Goal: Transaction & Acquisition: Purchase product/service

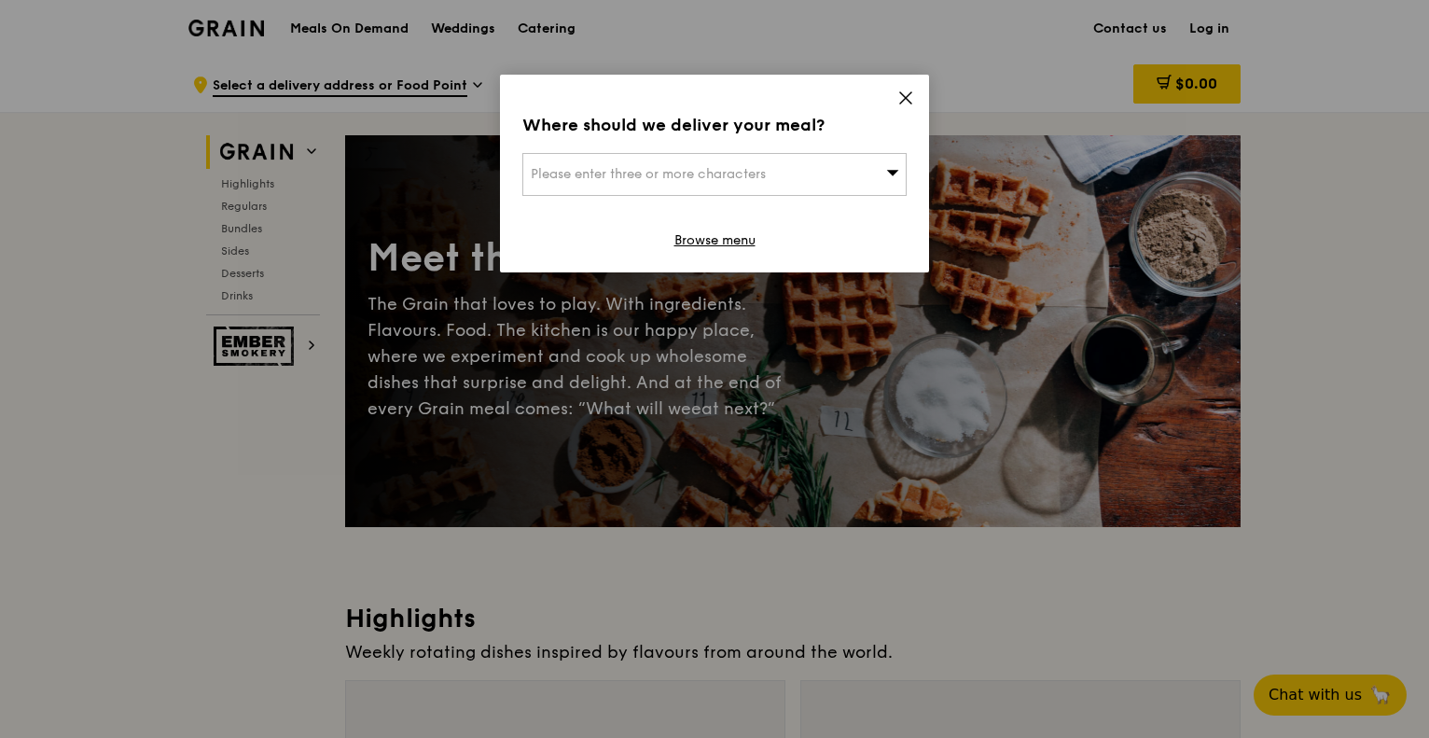
click at [789, 171] on div "Please enter three or more characters" at bounding box center [714, 174] width 384 height 43
click at [909, 95] on icon at bounding box center [905, 98] width 17 height 17
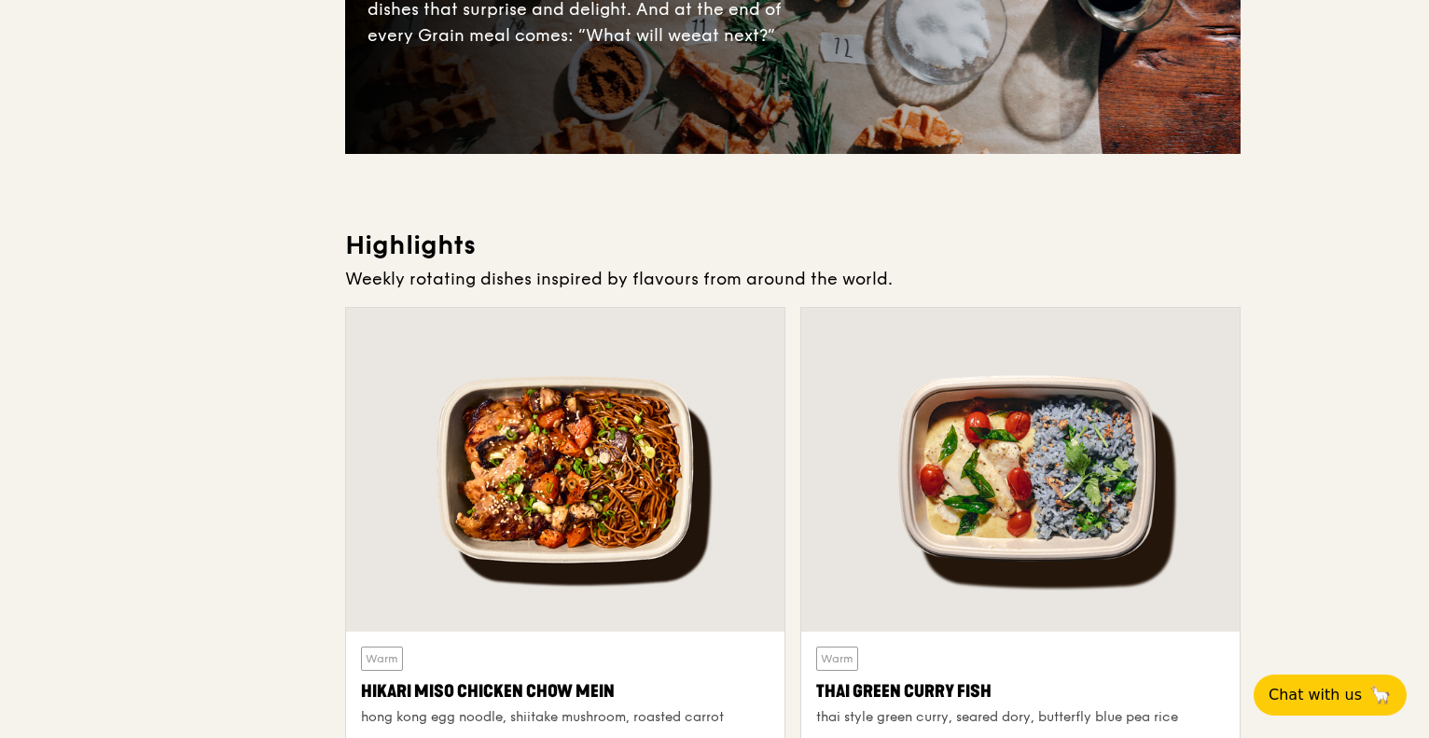
scroll to position [466, 0]
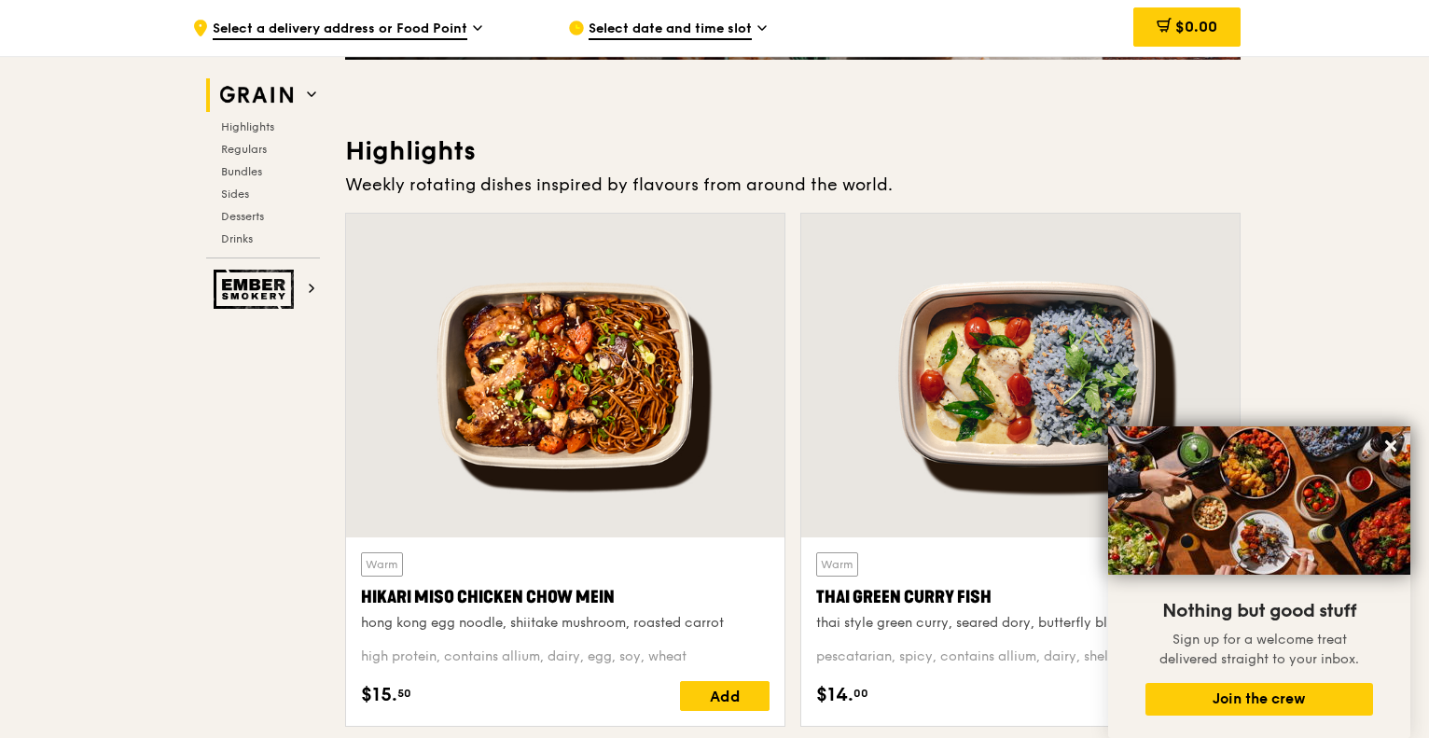
click at [576, 408] on div at bounding box center [565, 376] width 438 height 324
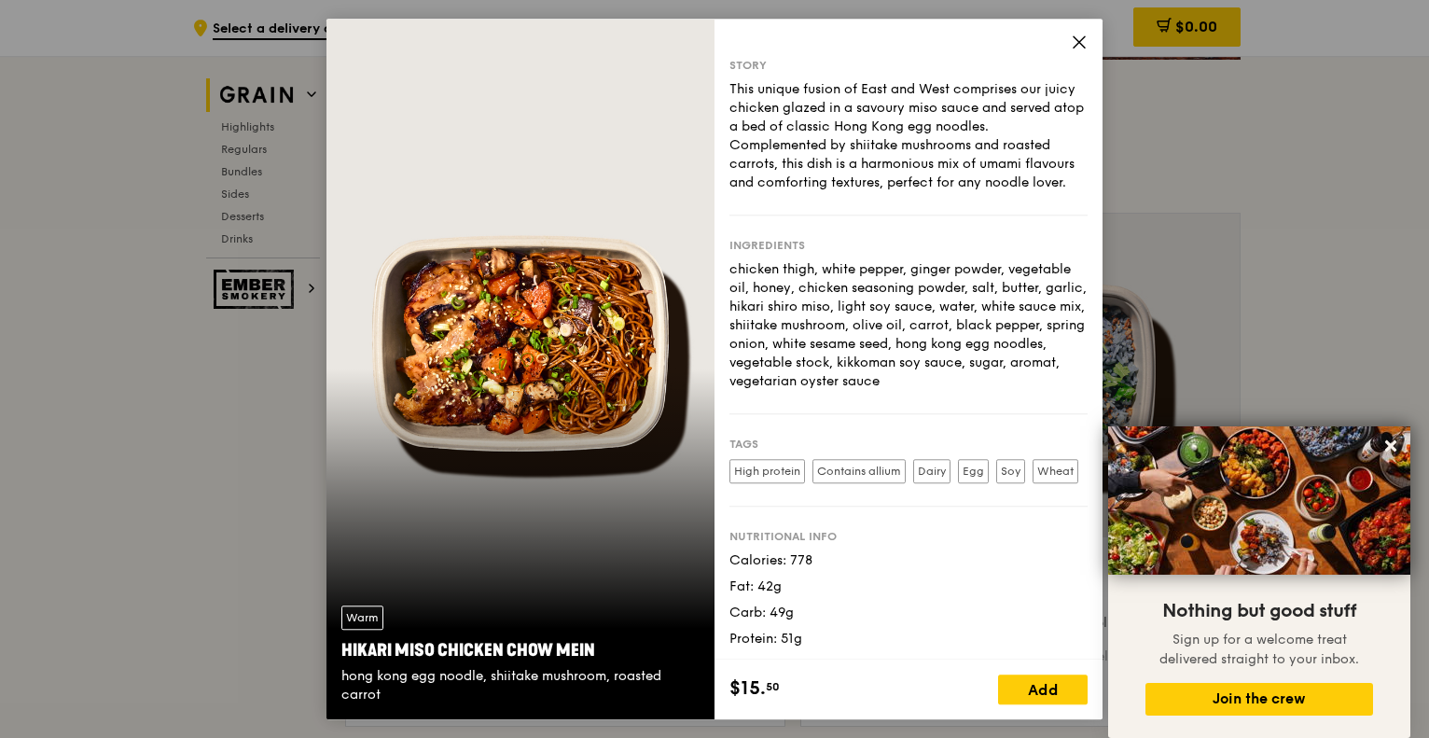
scroll to position [52, 0]
click at [1084, 37] on icon at bounding box center [1079, 42] width 17 height 17
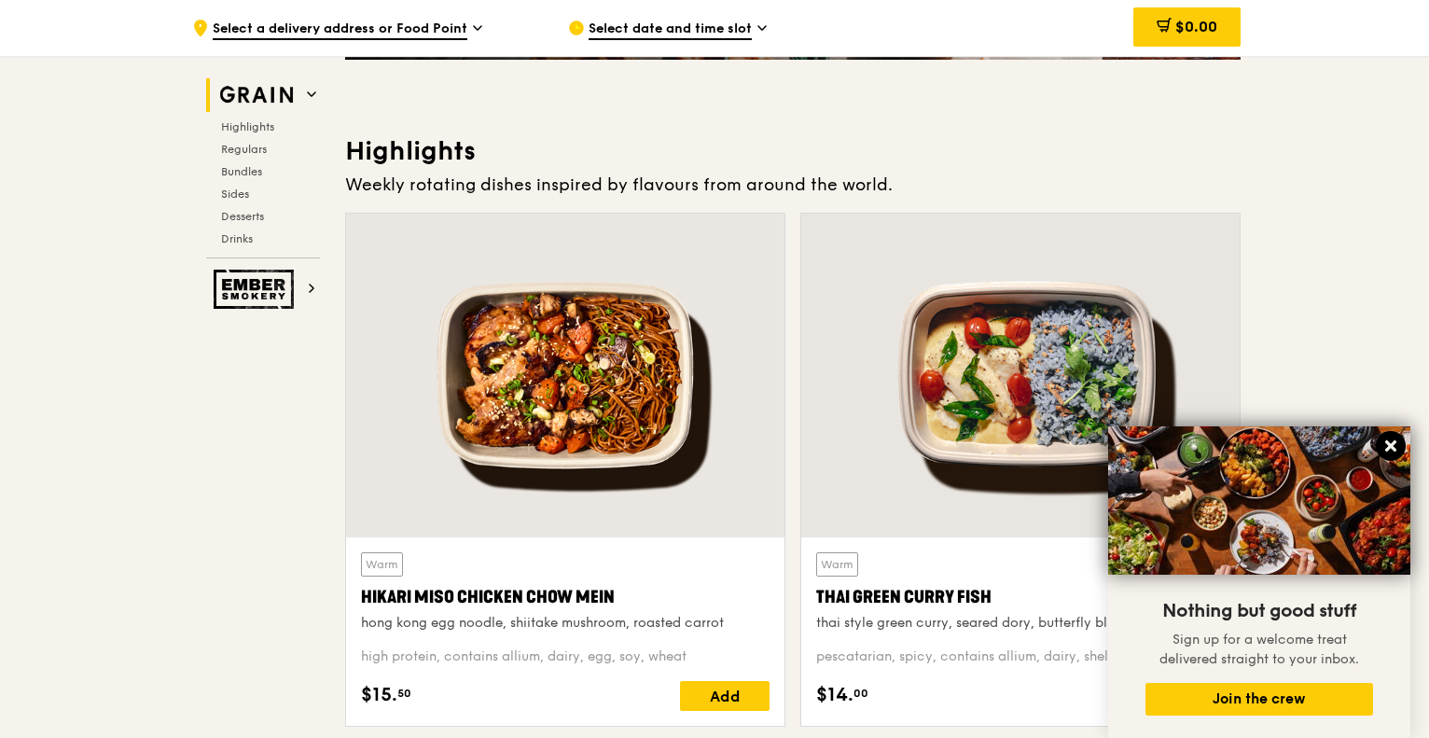
click at [1389, 443] on icon at bounding box center [1390, 445] width 11 height 11
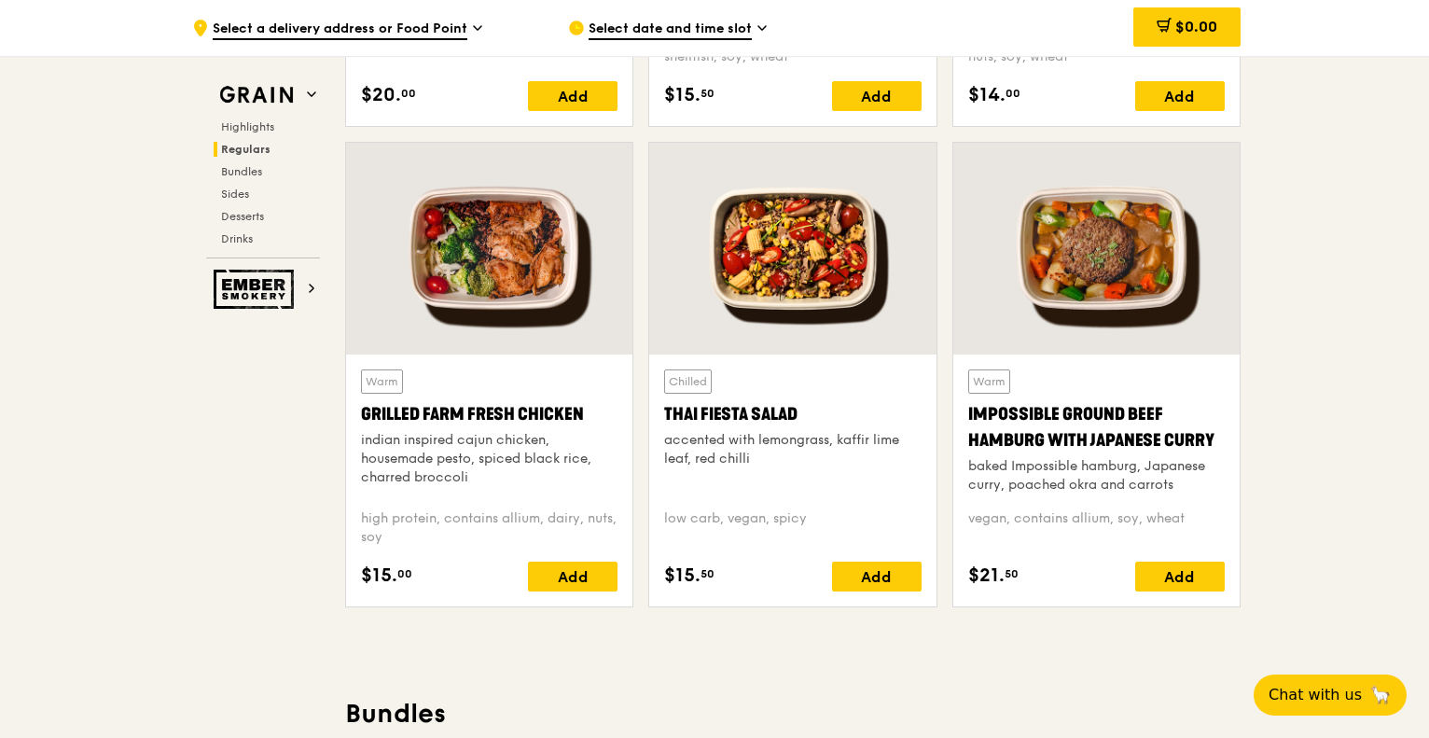
scroll to position [2052, 0]
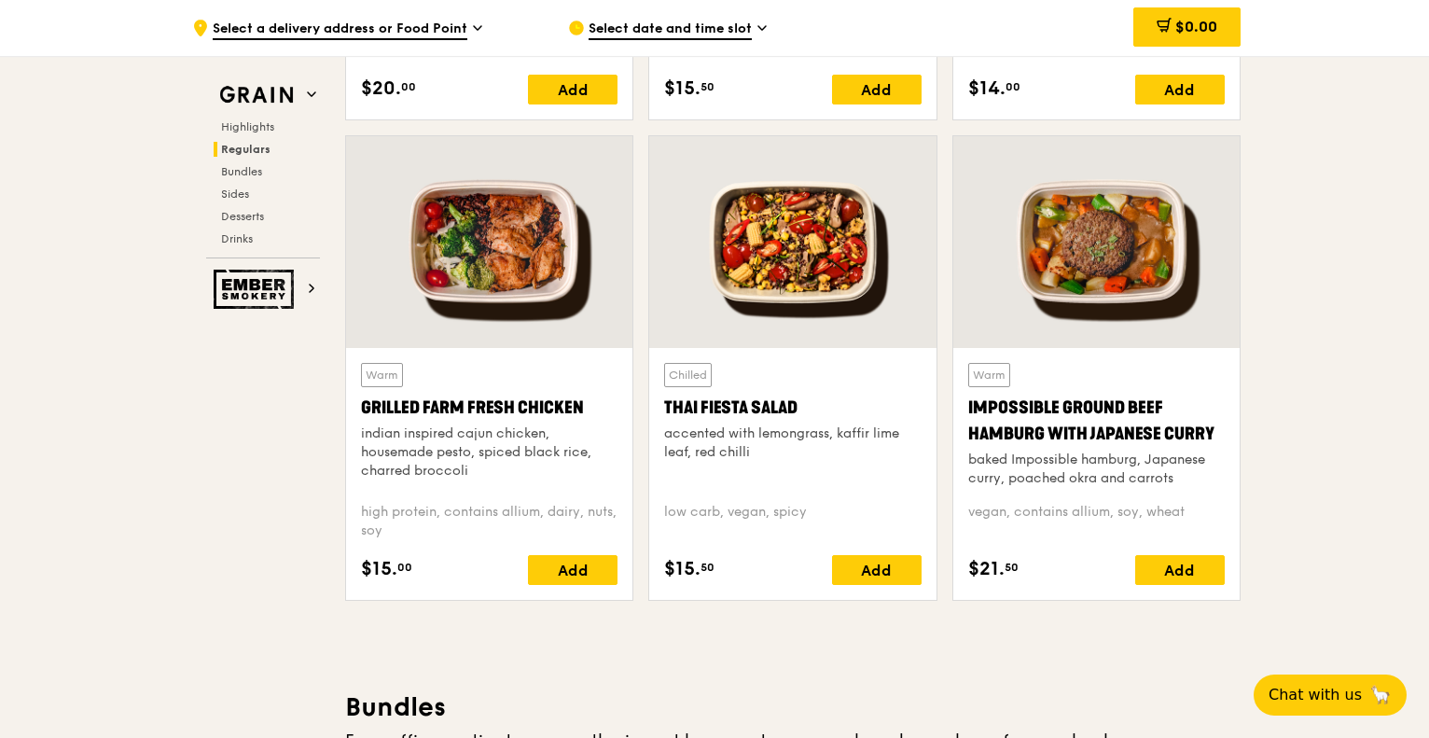
click at [364, 409] on div "Grilled Farm Fresh Chicken" at bounding box center [489, 408] width 257 height 26
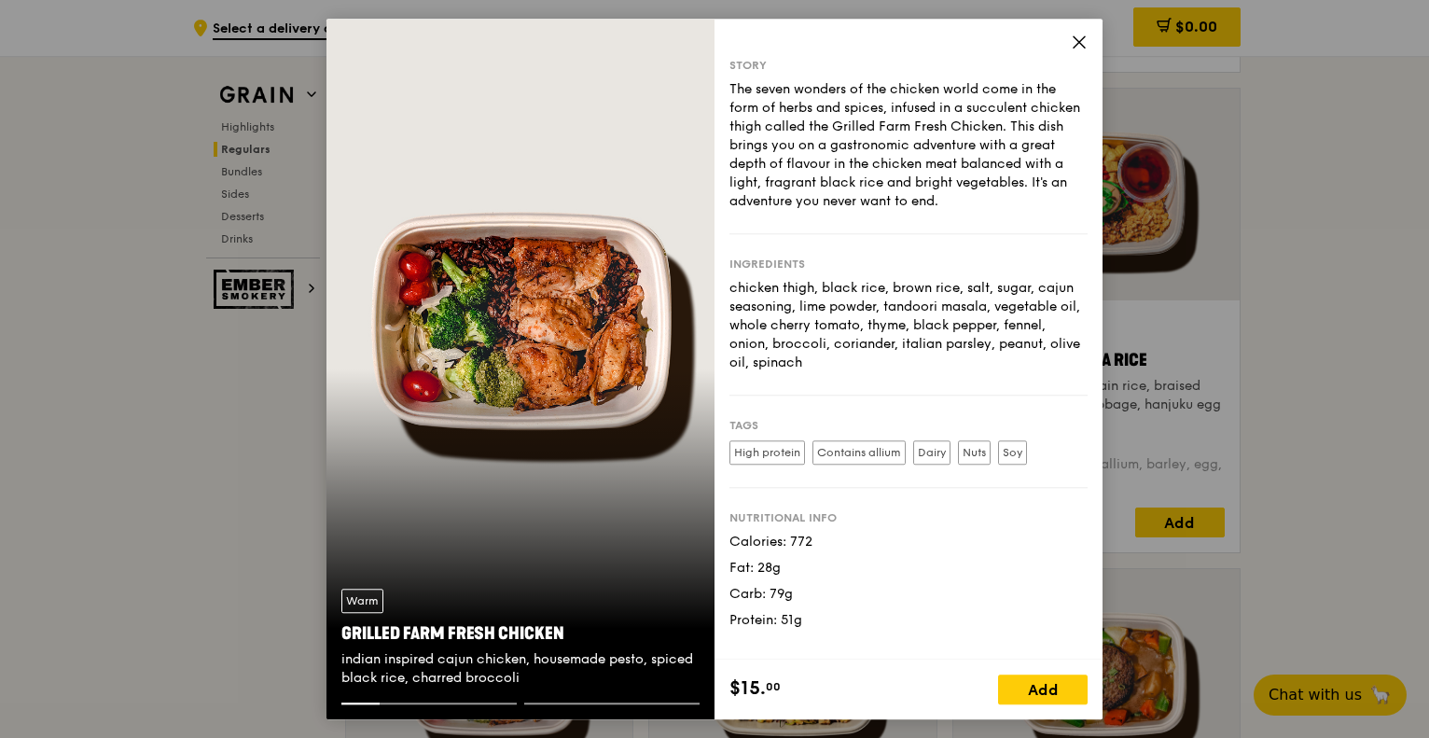
scroll to position [1586, 0]
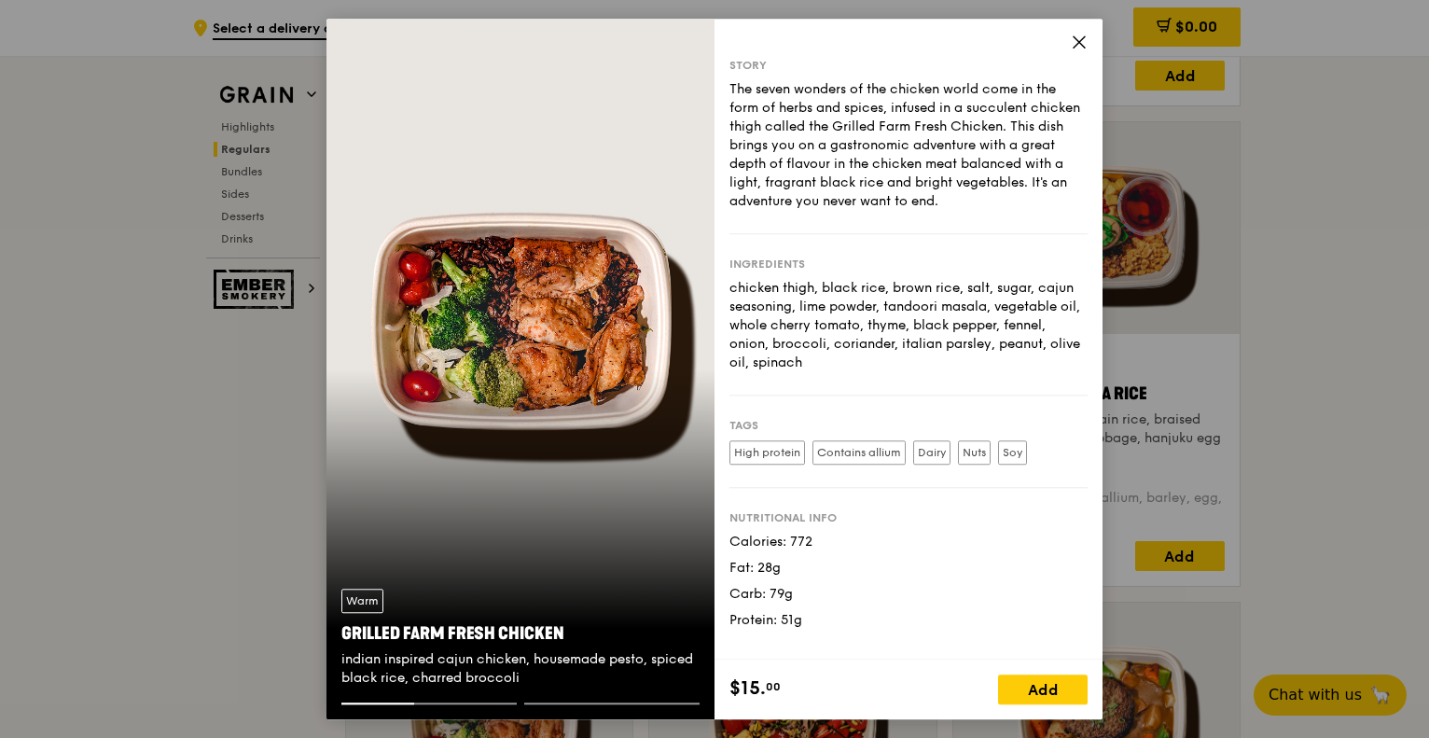
drag, startPoint x: 343, startPoint y: 631, endPoint x: 562, endPoint y: 630, distance: 219.2
click at [562, 630] on div "Grilled Farm Fresh Chicken" at bounding box center [520, 633] width 358 height 26
copy div "Grilled Farm Fresh Chicken"
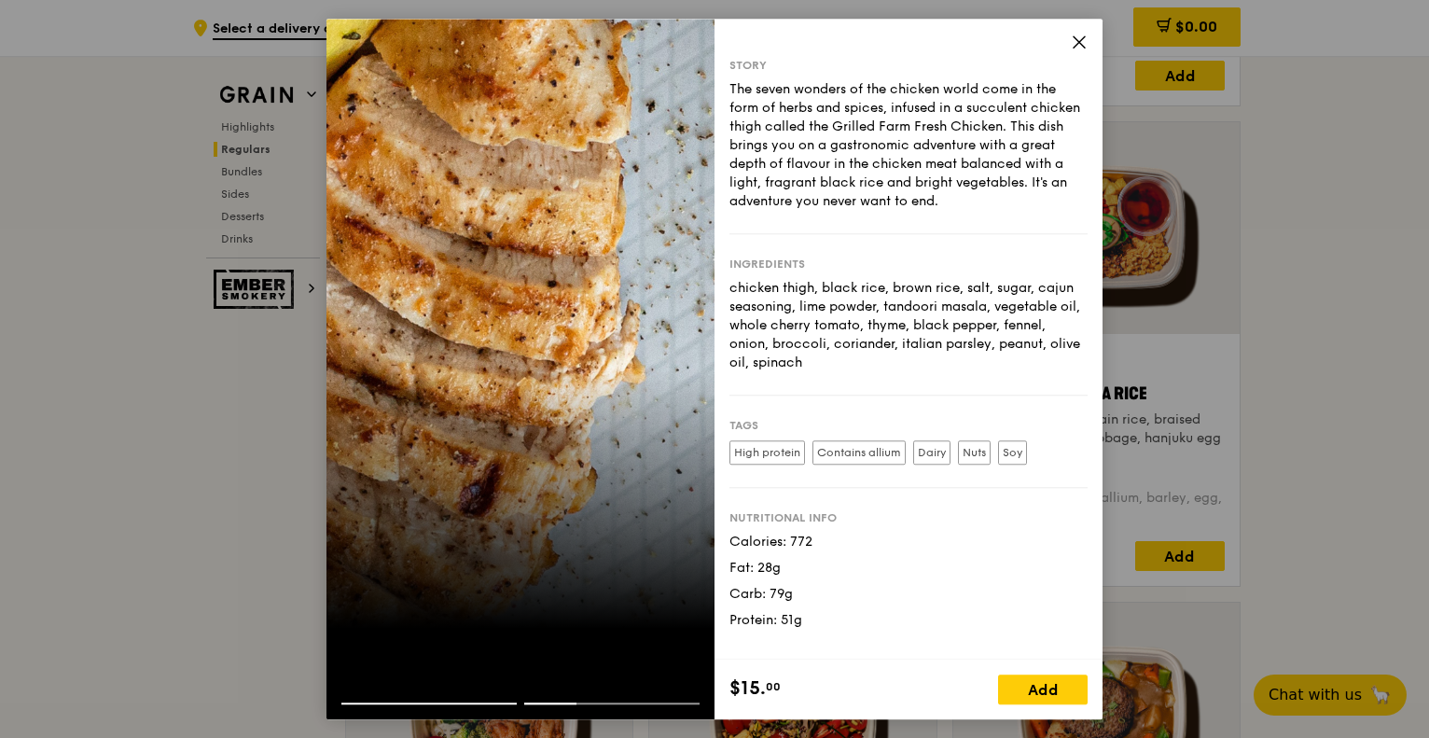
click at [1080, 28] on div "Story The seven wonders of the chicken world come in the form of herbs and spic…" at bounding box center [909, 339] width 388 height 641
